Goal: Task Accomplishment & Management: Complete application form

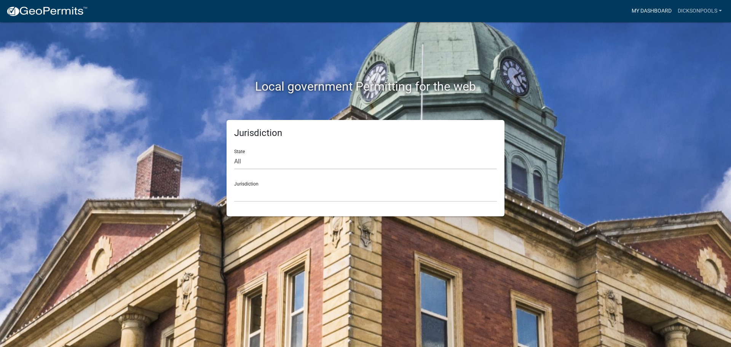
click at [661, 10] on link "My Dashboard" at bounding box center [652, 11] width 46 height 14
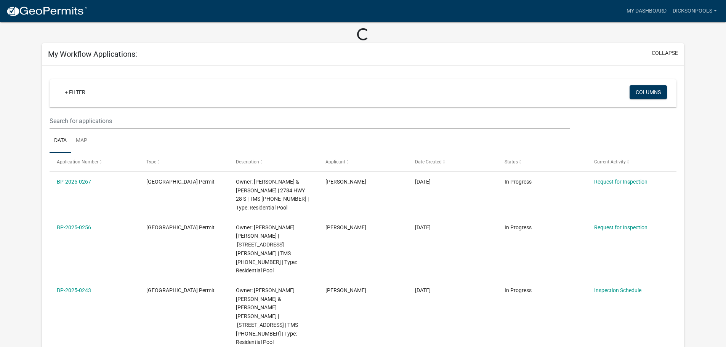
scroll to position [76, 0]
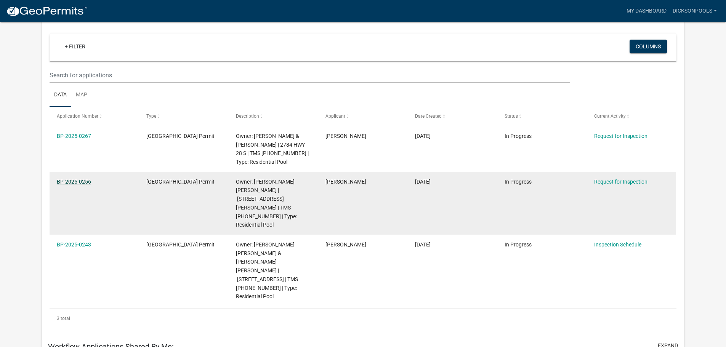
click at [72, 181] on link "BP-2025-0256" at bounding box center [74, 182] width 34 height 6
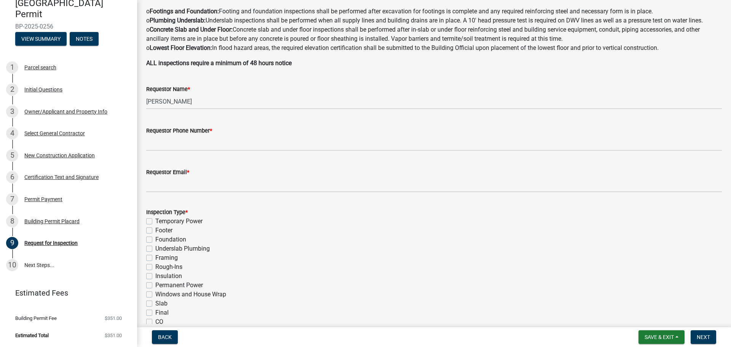
scroll to position [152, 0]
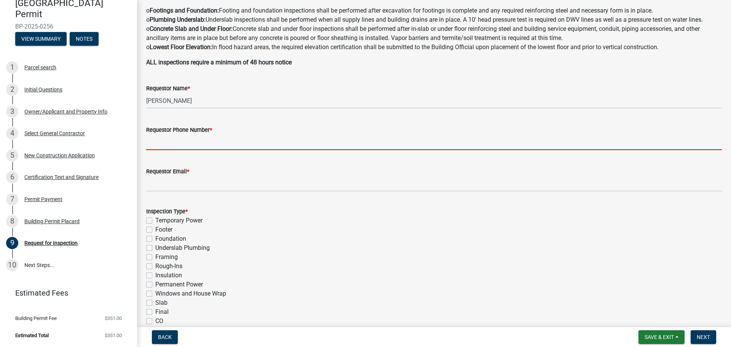
click at [208, 144] on input "Requestor Phone Number *" at bounding box center [434, 142] width 576 height 16
type input "8642593600"
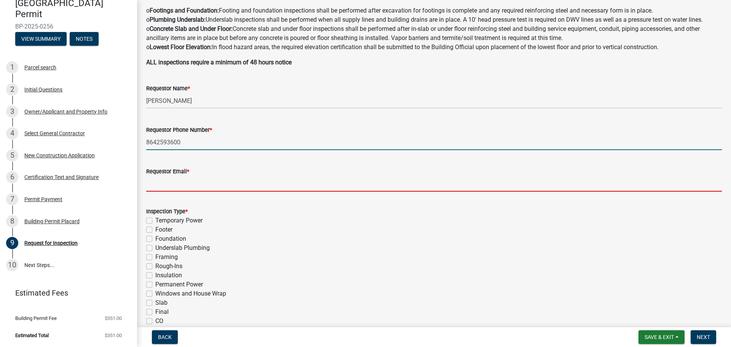
type input "[EMAIL_ADDRESS][DOMAIN_NAME]"
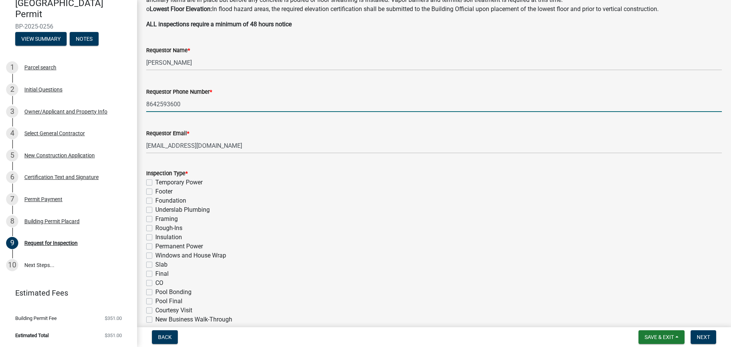
scroll to position [229, 0]
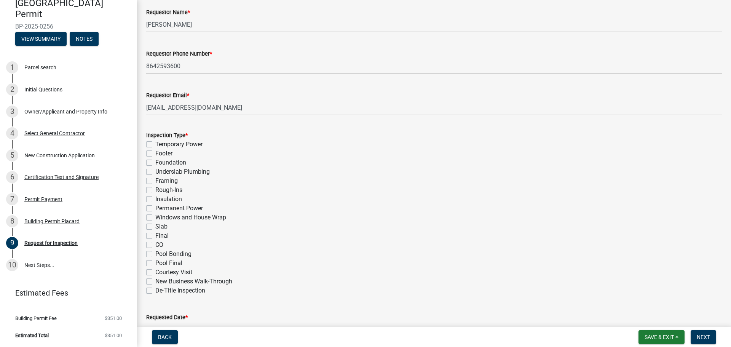
click at [155, 256] on label "Pool Bonding" at bounding box center [173, 254] width 36 height 9
click at [155, 254] on input "Pool Bonding" at bounding box center [157, 252] width 5 height 5
checkbox input "true"
checkbox input "false"
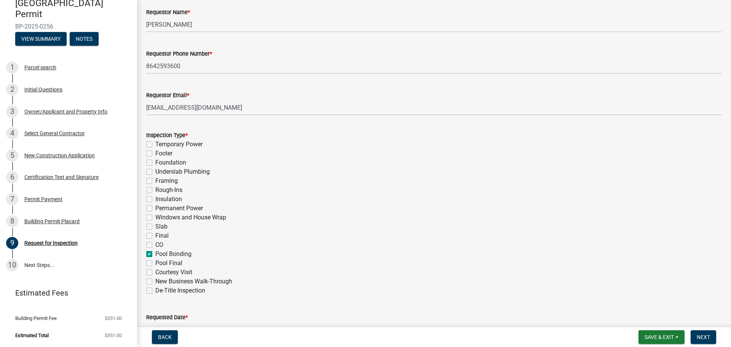
checkbox input "false"
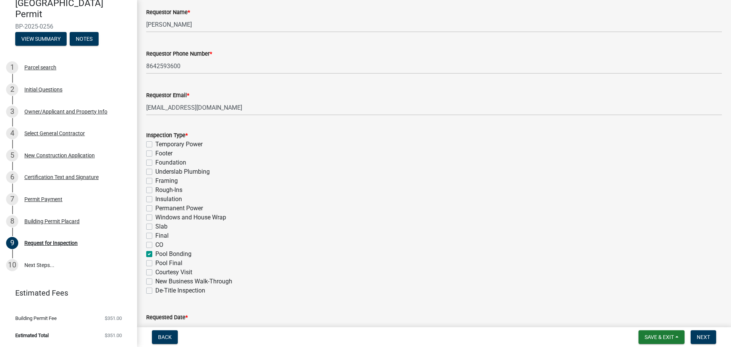
checkbox input "false"
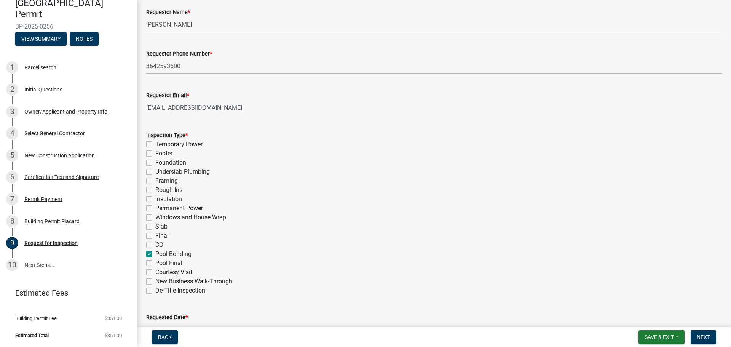
checkbox input "true"
checkbox input "false"
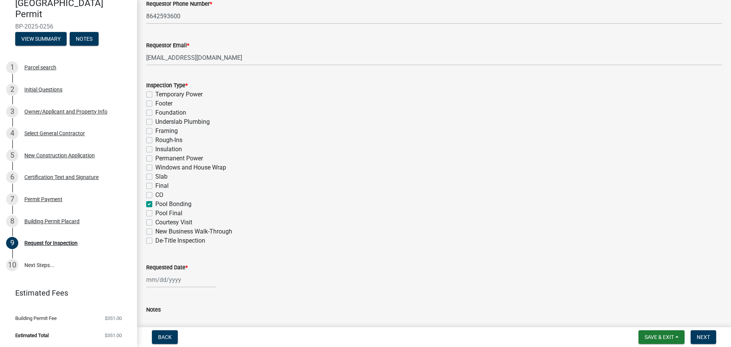
scroll to position [343, 0]
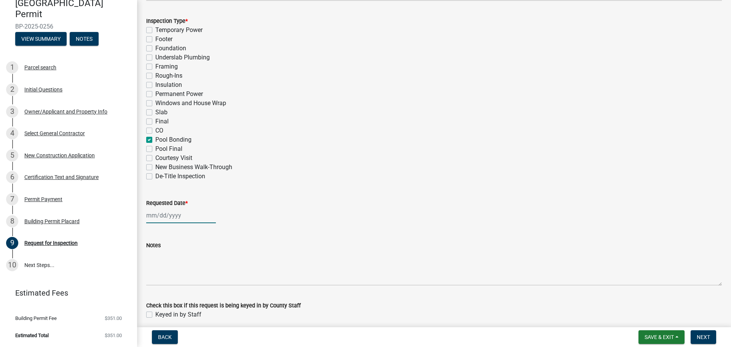
click at [173, 218] on div at bounding box center [181, 216] width 70 height 16
select select "9"
select select "2025"
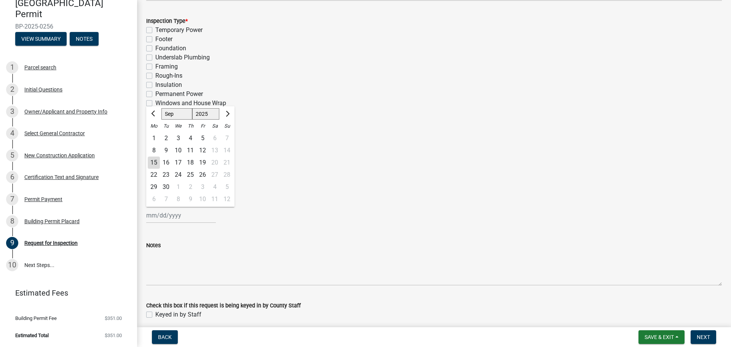
click at [167, 160] on div "16" at bounding box center [166, 163] width 12 height 12
type input "[DATE]"
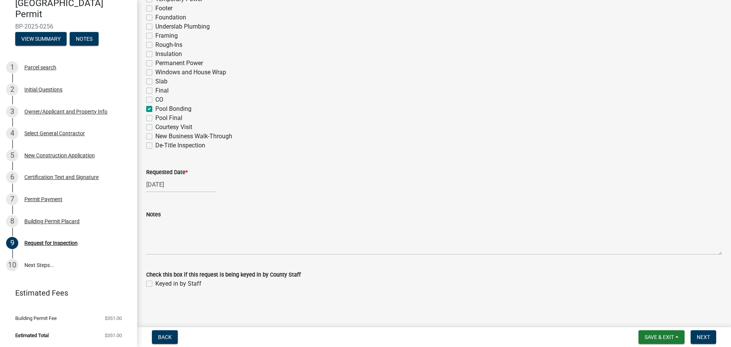
scroll to position [374, 0]
click at [707, 339] on span "Next" at bounding box center [703, 337] width 13 height 6
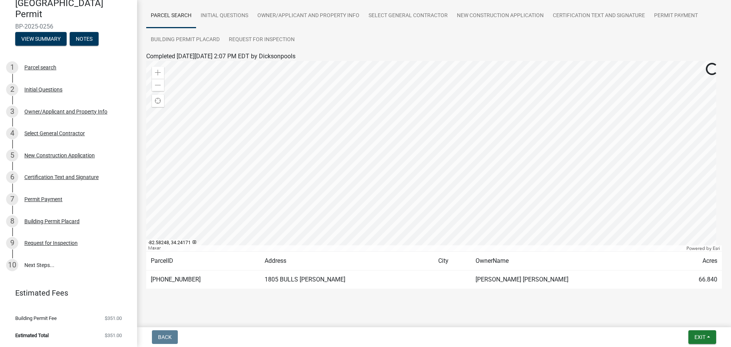
scroll to position [64, 0]
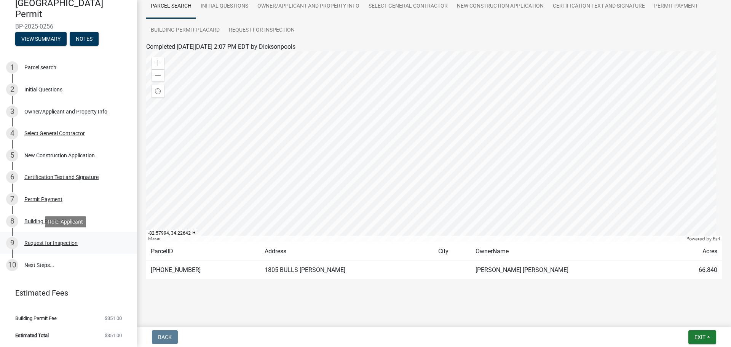
click at [56, 239] on div "9 Request for Inspection" at bounding box center [65, 243] width 119 height 12
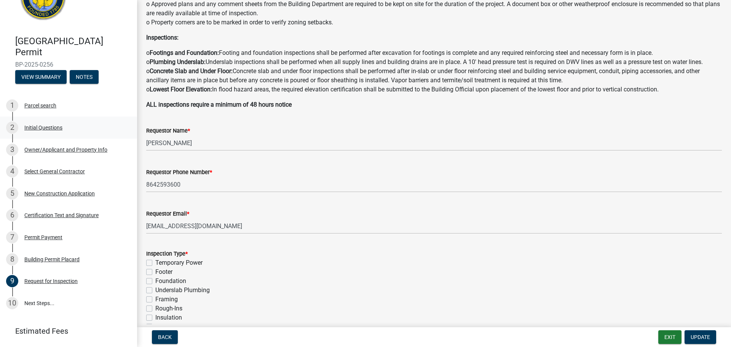
scroll to position [38, 0]
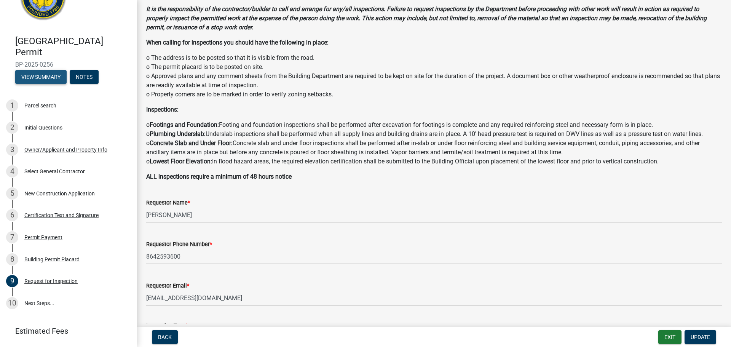
click at [54, 75] on button "View Summary" at bounding box center [40, 77] width 51 height 14
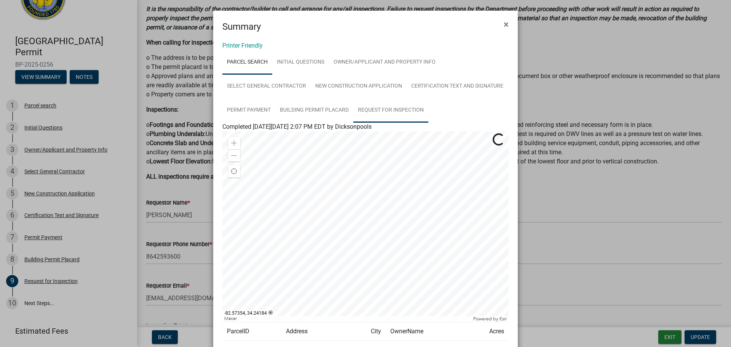
click at [385, 106] on link "Request for Inspection" at bounding box center [390, 110] width 75 height 24
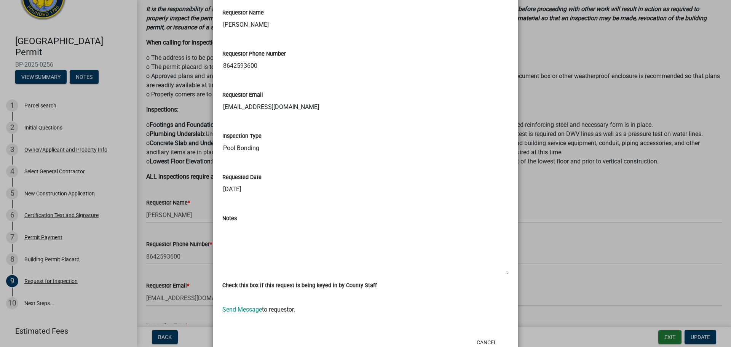
scroll to position [414, 0]
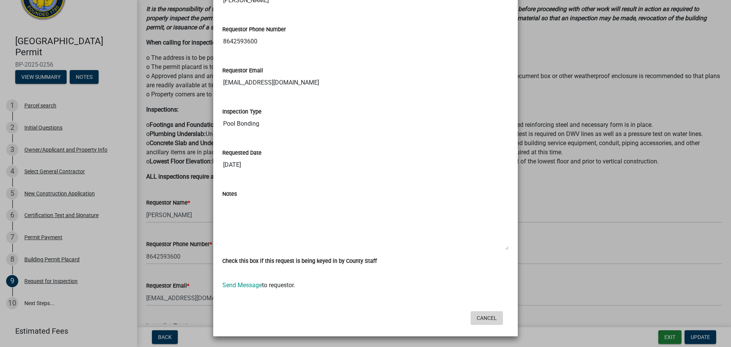
click at [488, 318] on button "Cancel" at bounding box center [487, 318] width 32 height 14
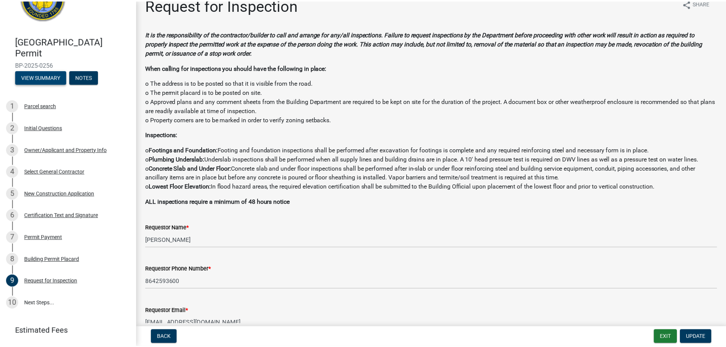
scroll to position [0, 0]
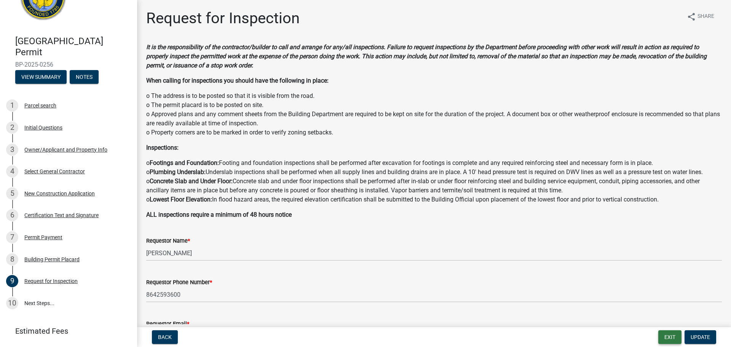
click at [661, 337] on button "Exit" at bounding box center [670, 337] width 23 height 14
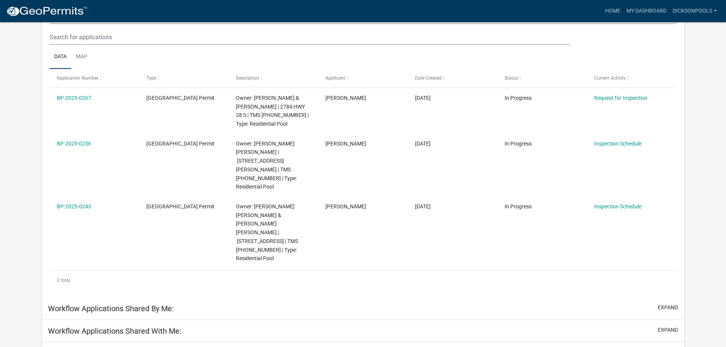
scroll to position [101, 0]
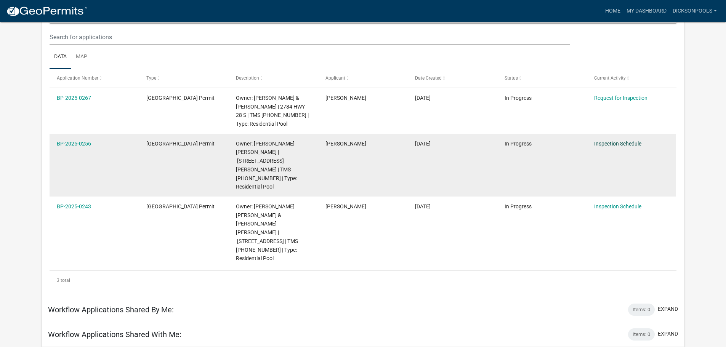
click at [628, 145] on link "Inspection Schedule" at bounding box center [617, 144] width 47 height 6
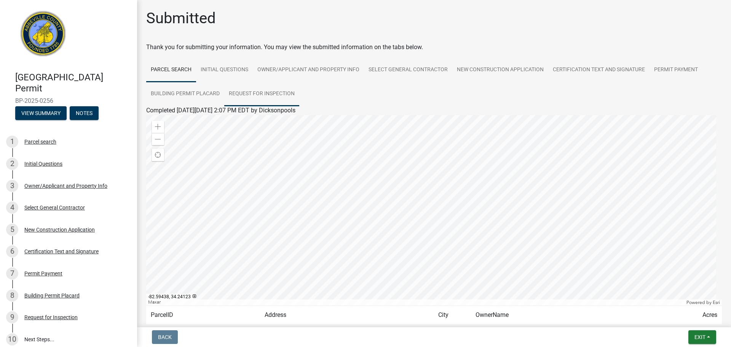
click at [264, 98] on link "Request for Inspection" at bounding box center [261, 94] width 75 height 24
